Goal: Information Seeking & Learning: Learn about a topic

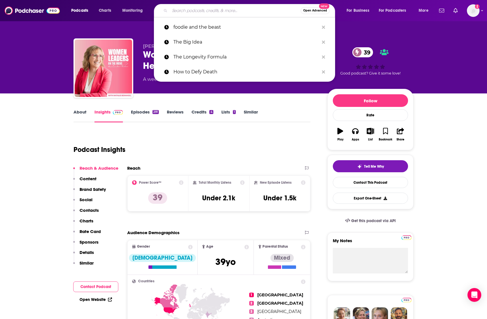
click at [181, 7] on input "Search podcasts, credits, & more..." at bounding box center [235, 10] width 131 height 9
paste input "The Motherly Podcast"
type input "The Motherly Podcast"
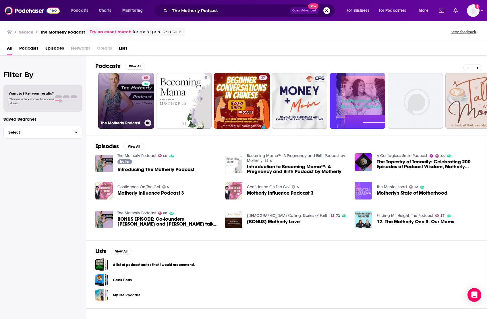
click at [121, 95] on link "60 The Motherly Podcast" at bounding box center [126, 101] width 56 height 56
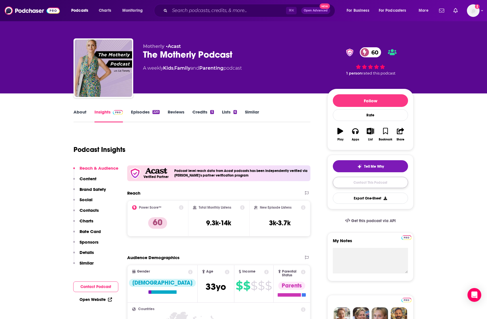
click at [348, 180] on link "Contact This Podcast" at bounding box center [370, 182] width 75 height 11
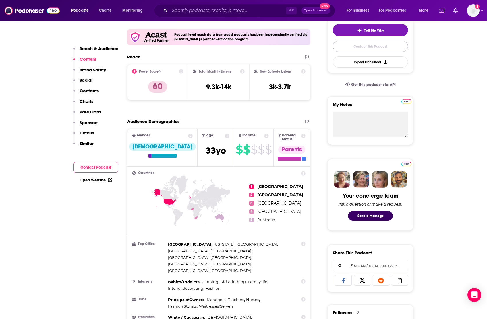
scroll to position [137, 0]
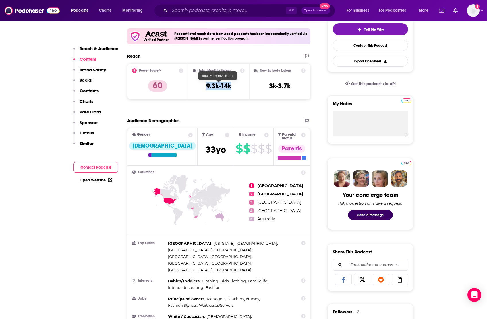
drag, startPoint x: 236, startPoint y: 83, endPoint x: 202, endPoint y: 83, distance: 34.4
click at [202, 83] on div "Total Monthly Listens 9.3k-14k" at bounding box center [219, 81] width 52 height 26
copy h3 "9.3k-14k"
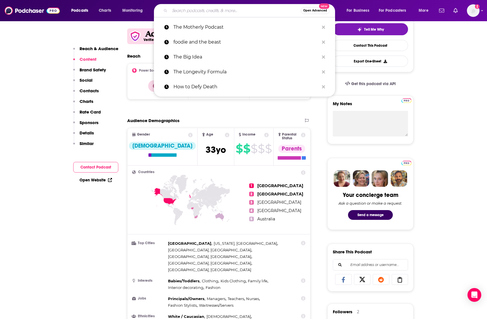
click at [202, 11] on input "Search podcasts, credits, & more..." at bounding box center [235, 10] width 131 height 9
paste input "Between Us Moms"
type input "Between Us Moms"
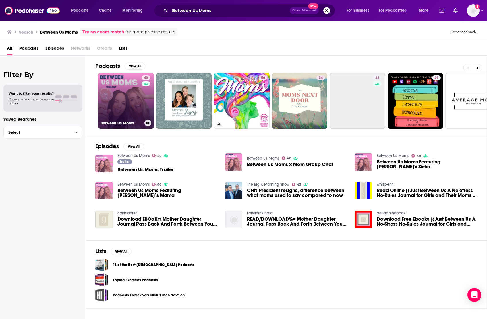
click at [141, 103] on link "40 Between Us Moms" at bounding box center [126, 101] width 56 height 56
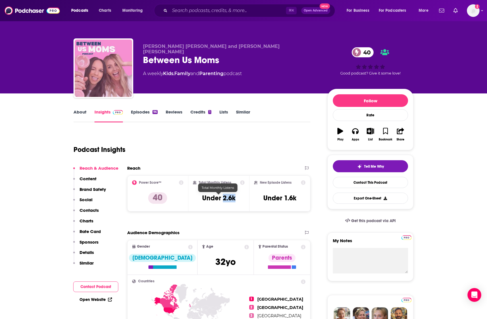
drag, startPoint x: 237, startPoint y: 199, endPoint x: 223, endPoint y: 199, distance: 13.5
click at [223, 199] on div "Total Monthly Listens Under 2.6k" at bounding box center [219, 193] width 52 height 26
copy h3 "2.6k"
click at [368, 183] on link "Contact This Podcast" at bounding box center [370, 182] width 75 height 11
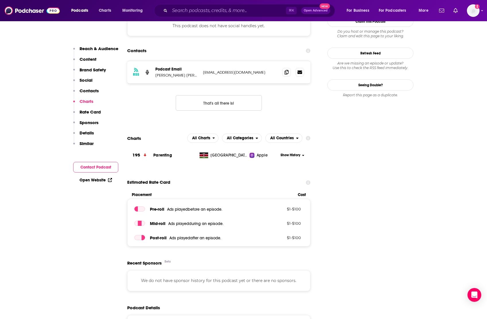
scroll to position [469, 0]
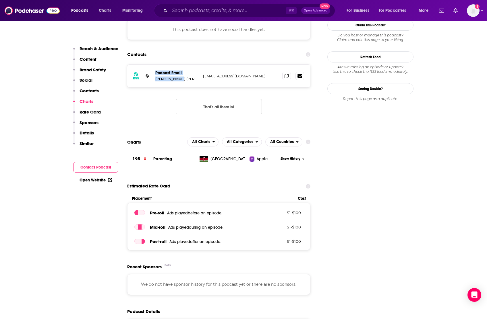
drag, startPoint x: 177, startPoint y: 79, endPoint x: 151, endPoint y: 80, distance: 26.4
click at [151, 80] on div "RSS Podcast Email Katie Krause Mork and Hallie Stephens Drake BetweenUsMomsPodc…" at bounding box center [218, 76] width 183 height 22
click at [174, 79] on p "Katie Krause Mork and Hallie Stephens Drake" at bounding box center [176, 79] width 43 height 5
drag, startPoint x: 177, startPoint y: 80, endPoint x: 156, endPoint y: 80, distance: 20.9
click at [156, 80] on p "Katie Krause Mork and Hallie Stephens Drake" at bounding box center [176, 79] width 43 height 5
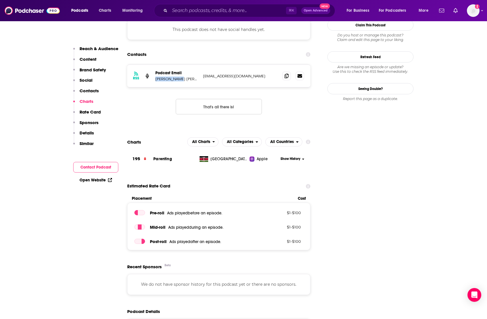
copy p "Katie Krause"
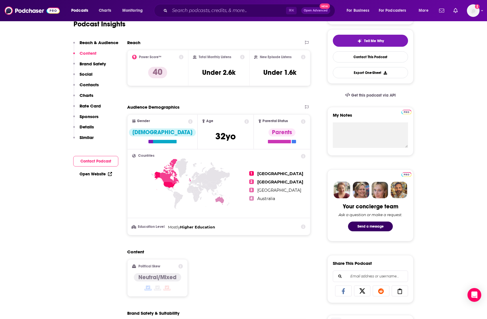
scroll to position [32, 0]
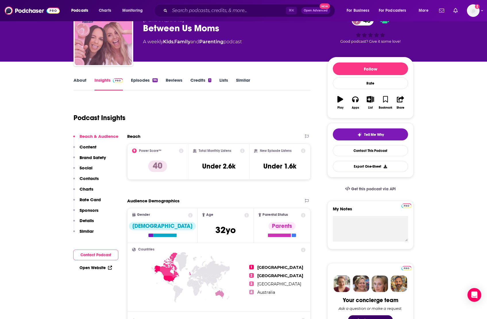
click at [82, 80] on link "About" at bounding box center [79, 83] width 13 height 13
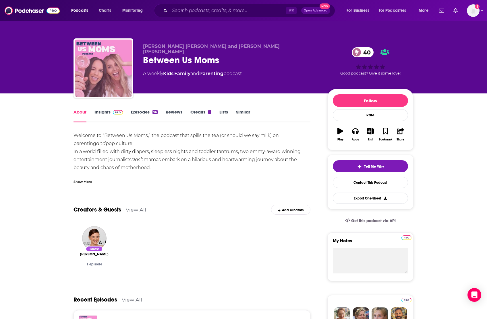
click at [82, 182] on div "Show More" at bounding box center [82, 181] width 19 height 5
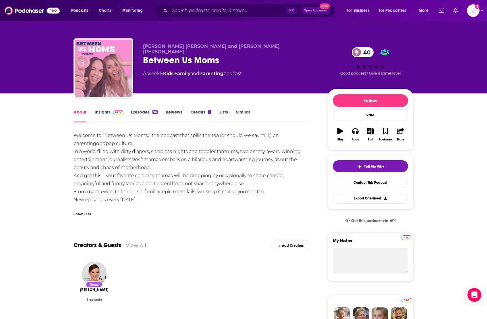
drag, startPoint x: 73, startPoint y: 132, endPoint x: 154, endPoint y: 198, distance: 103.4
click at [154, 198] on div "Welcome to “Between Us Moms,” the podcast that spills the tea (or should we say…" at bounding box center [191, 168] width 237 height 72
copy div "Welcome to “Between Us Moms,” the podcast that spills the tea (or should we say…"
click at [102, 112] on link "Insights" at bounding box center [108, 115] width 28 height 13
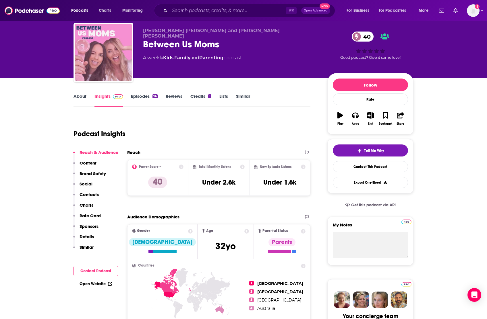
click at [89, 163] on p "Content" at bounding box center [87, 162] width 17 height 5
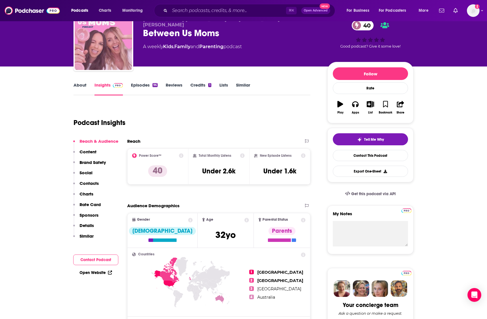
scroll to position [23, 0]
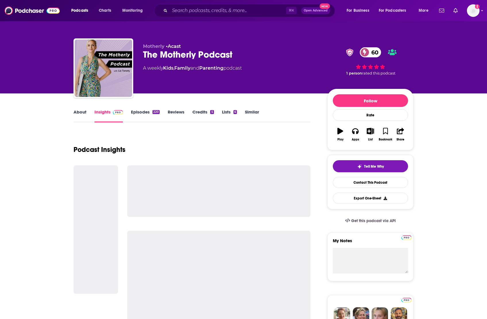
click at [79, 112] on link "About" at bounding box center [79, 115] width 13 height 13
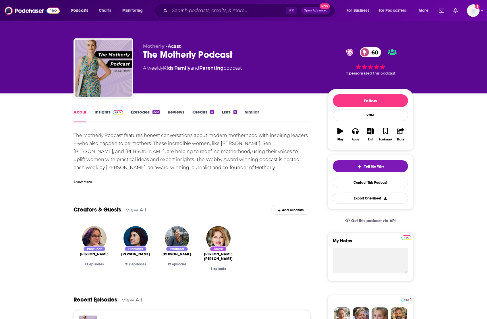
click at [85, 181] on div "Show More" at bounding box center [82, 181] width 19 height 5
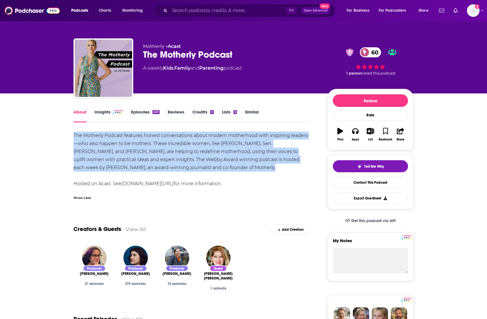
drag, startPoint x: 71, startPoint y: 132, endPoint x: 235, endPoint y: 167, distance: 168.4
copy div "The Motherly Podcast features honest conversations about modern motherhood with…"
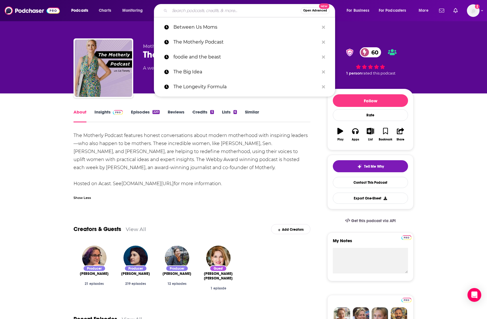
click at [189, 9] on input "Search podcasts, credits, & more..." at bounding box center [235, 10] width 131 height 9
paste input "Raising Good Humans"
type input "Raising Good Humans"
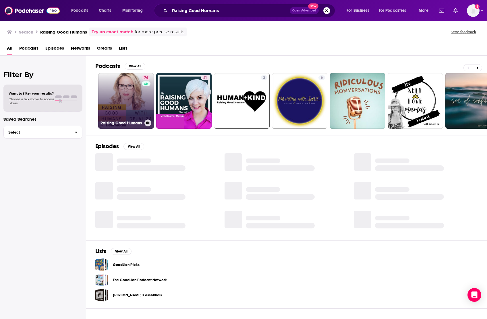
click at [125, 102] on link "74 Raising Good Humans" at bounding box center [126, 101] width 56 height 56
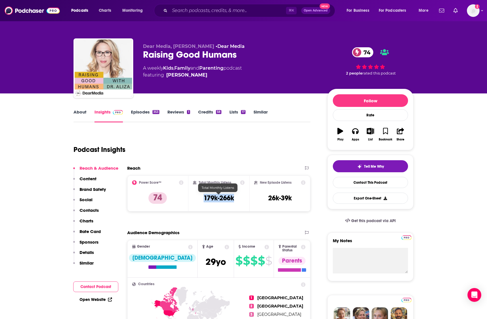
drag, startPoint x: 239, startPoint y: 198, endPoint x: 192, endPoint y: 197, distance: 47.3
click at [192, 197] on div "Total Monthly Listens 179k-266k" at bounding box center [218, 194] width 61 height 36
copy h3 "179k-266k"
click at [80, 111] on link "About" at bounding box center [79, 115] width 13 height 13
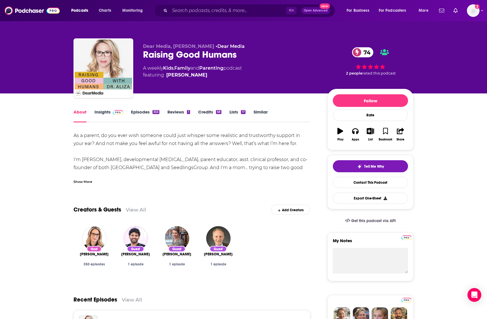
click at [80, 182] on div "Show More" at bounding box center [82, 181] width 19 height 5
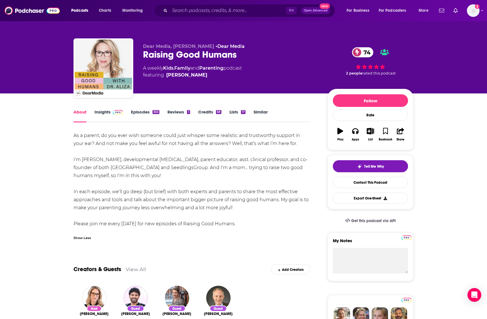
drag, startPoint x: 73, startPoint y: 134, endPoint x: 244, endPoint y: 208, distance: 186.0
copy div "As a parent, do you ever wish someone could just whisper some realistic and tru…"
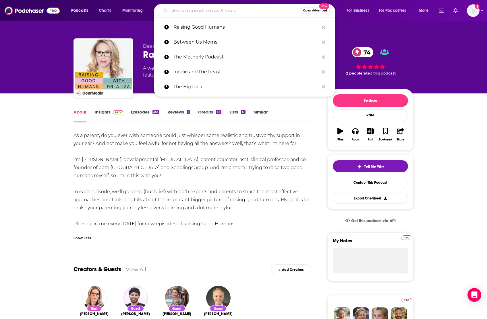
click at [202, 8] on input "Search podcasts, credits, & more..." at bounding box center [235, 10] width 131 height 9
paste input "Parenting & You"
type input "Parenting & You"
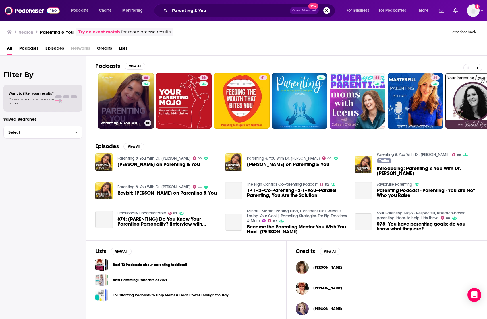
click at [123, 105] on link "66 Parenting & You With Dr. [PERSON_NAME]" at bounding box center [126, 101] width 56 height 56
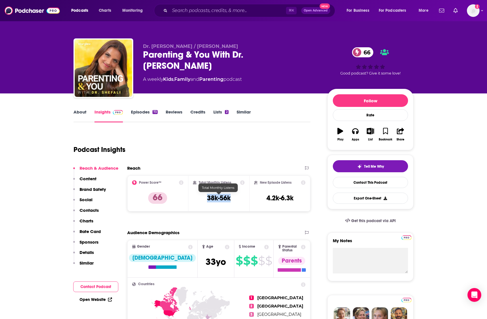
drag, startPoint x: 236, startPoint y: 197, endPoint x: 203, endPoint y: 196, distance: 32.4
click at [203, 196] on div "Total Monthly Listens 38k-56k" at bounding box center [219, 193] width 52 height 26
copy h3 "38k-56k"
click at [356, 183] on link "Contact This Podcast" at bounding box center [370, 182] width 75 height 11
click at [81, 110] on link "About" at bounding box center [79, 115] width 13 height 13
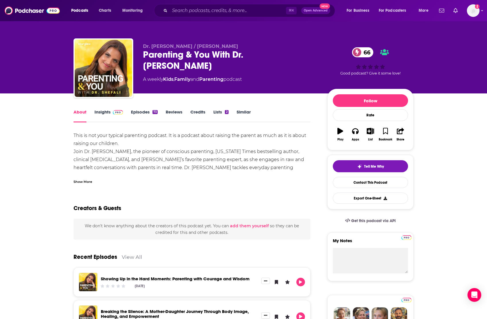
click at [82, 181] on div "Show More" at bounding box center [82, 181] width 19 height 5
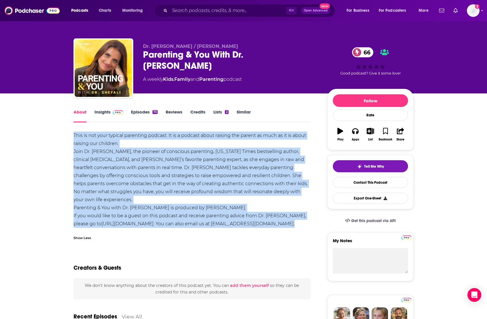
drag, startPoint x: 71, startPoint y: 135, endPoint x: 270, endPoint y: 232, distance: 221.4
copy div "This is not your typical parenting podcast. It is a podcast about raising the p…"
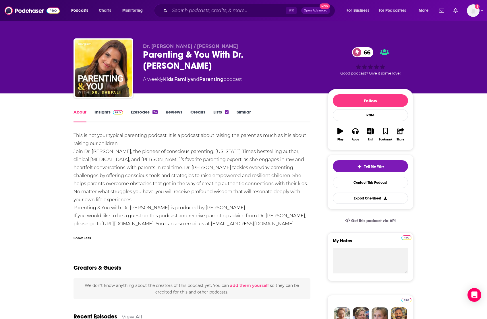
click at [181, 15] on div "⌘ K Open Advanced New" at bounding box center [244, 10] width 181 height 13
click at [185, 13] on input "Search podcasts, credits, & more..." at bounding box center [228, 10] width 116 height 9
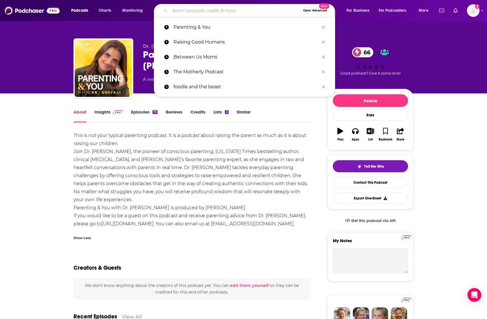
paste input "My So-Called Midlife ([PERSON_NAME])"
type input "My So-Called Midlife ([PERSON_NAME])"
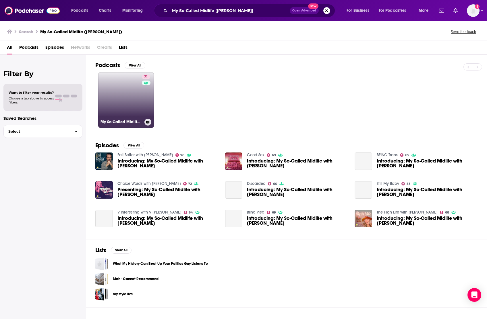
click at [120, 107] on link "71 My So-Called Midlife with [PERSON_NAME]" at bounding box center [126, 100] width 56 height 56
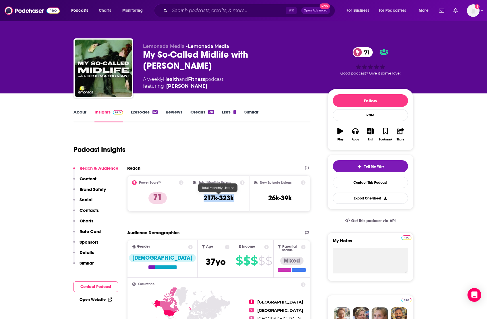
drag, startPoint x: 239, startPoint y: 199, endPoint x: 197, endPoint y: 198, distance: 41.9
click at [197, 198] on div "Total Monthly Listens 217k-323k" at bounding box center [219, 193] width 52 height 26
copy h3 "217k-323k"
click at [188, 9] on input "Search podcasts, credits, & more..." at bounding box center [228, 10] width 116 height 9
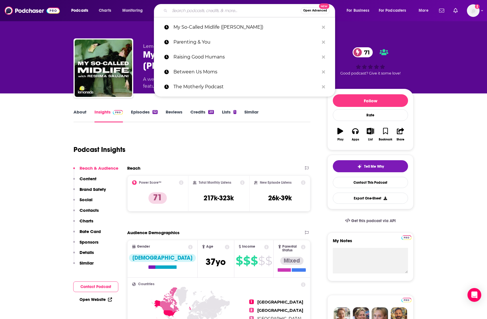
click at [157, 137] on div "Podcast Insights" at bounding box center [189, 146] width 232 height 29
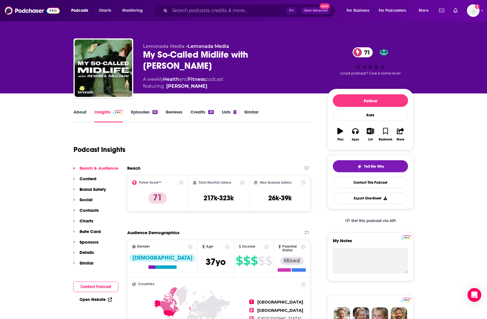
click at [82, 113] on link "About" at bounding box center [79, 115] width 13 height 13
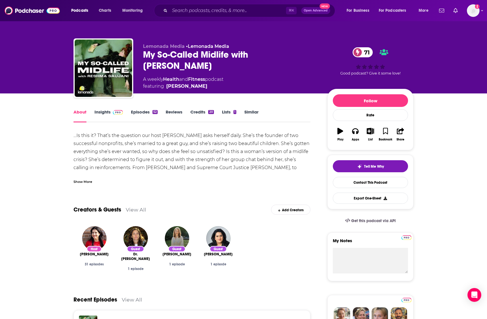
click at [85, 182] on div "Show More" at bounding box center [82, 181] width 19 height 5
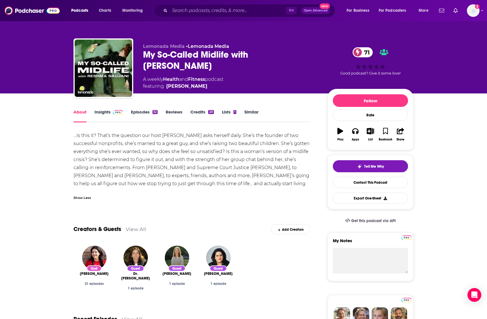
drag, startPoint x: 71, startPoint y: 134, endPoint x: 288, endPoint y: 185, distance: 222.6
copy div "…Is this it? That’s the question our host [PERSON_NAME] asks herself daily. She…"
